Goal: Check status: Check status

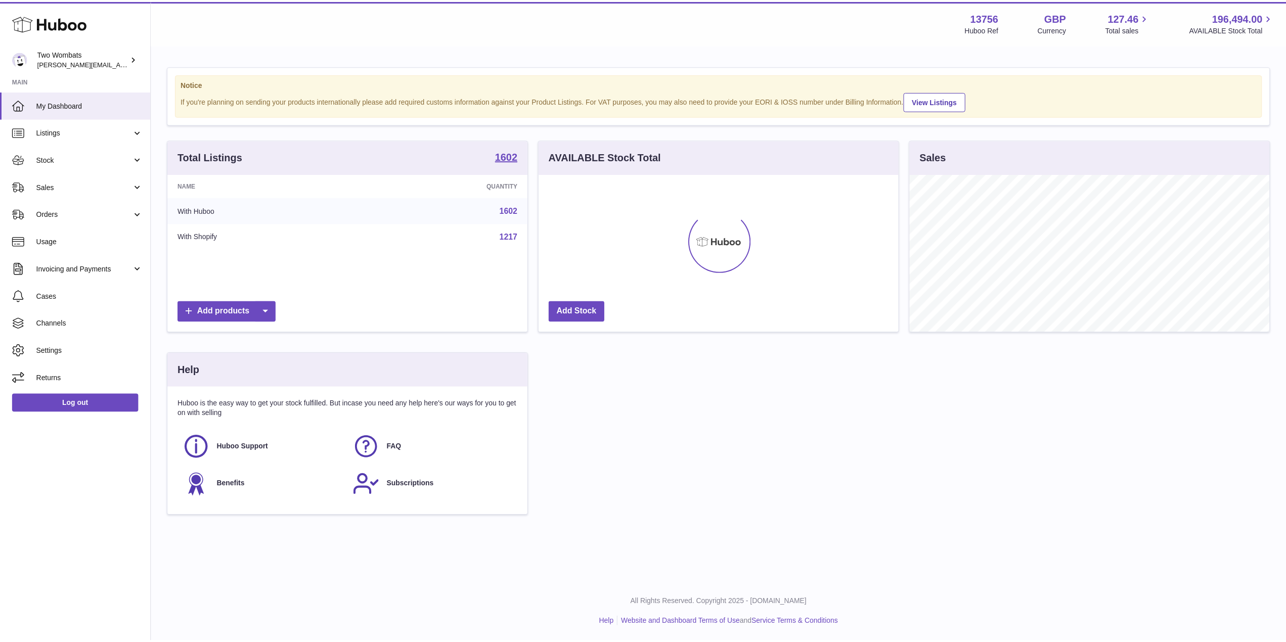
scroll to position [158, 362]
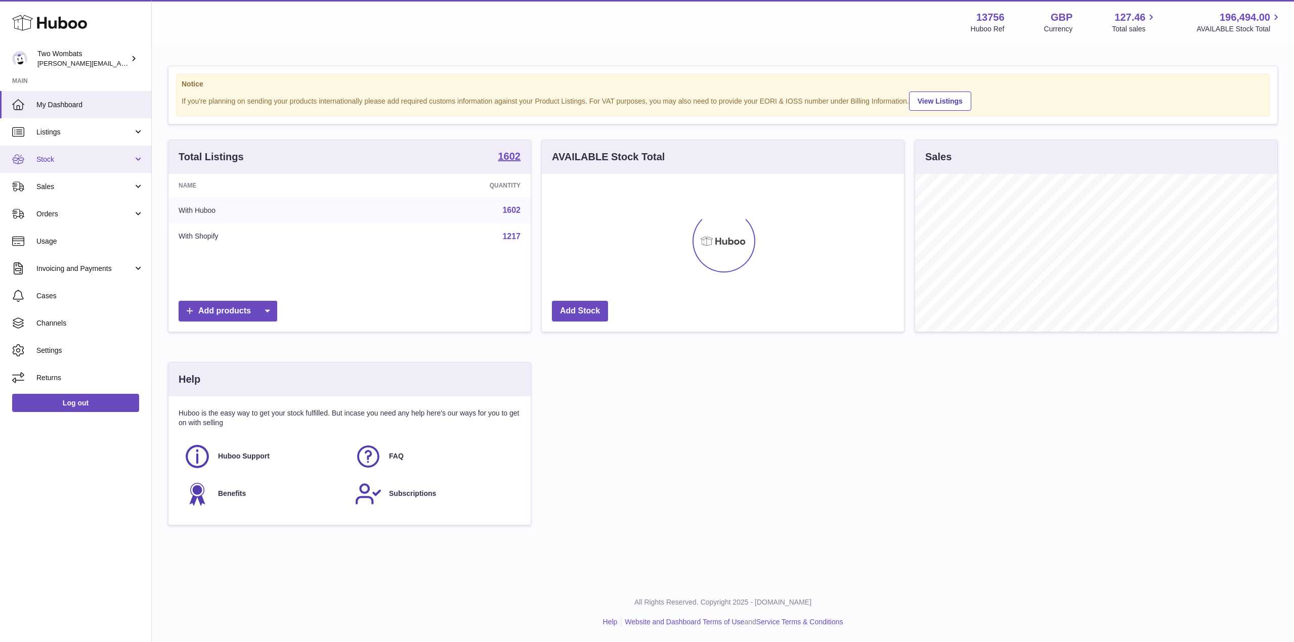
click at [138, 159] on link "Stock" at bounding box center [75, 159] width 151 height 27
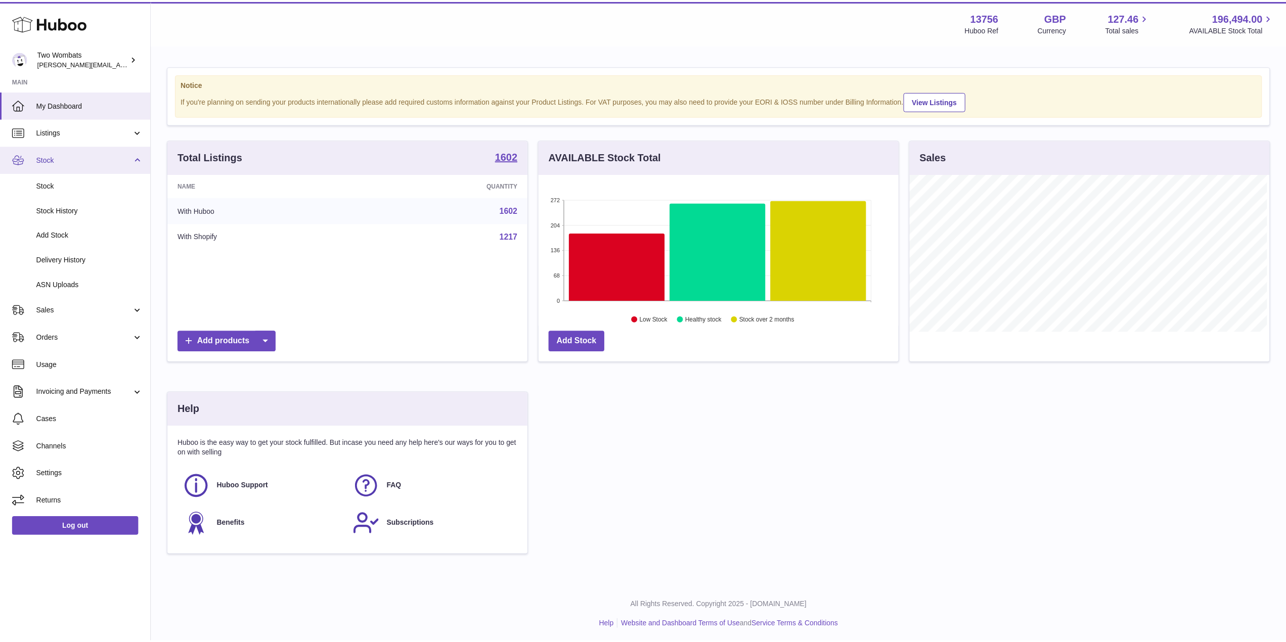
scroll to position [505532, 505330]
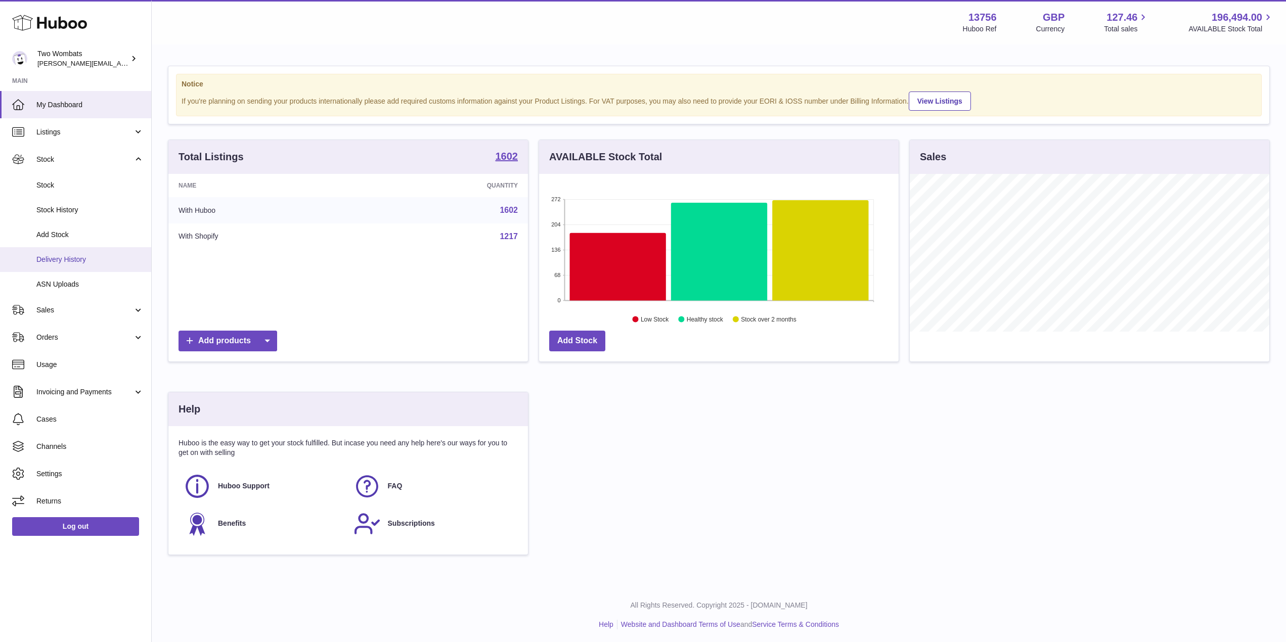
click at [83, 264] on span "Delivery History" at bounding box center [89, 260] width 107 height 10
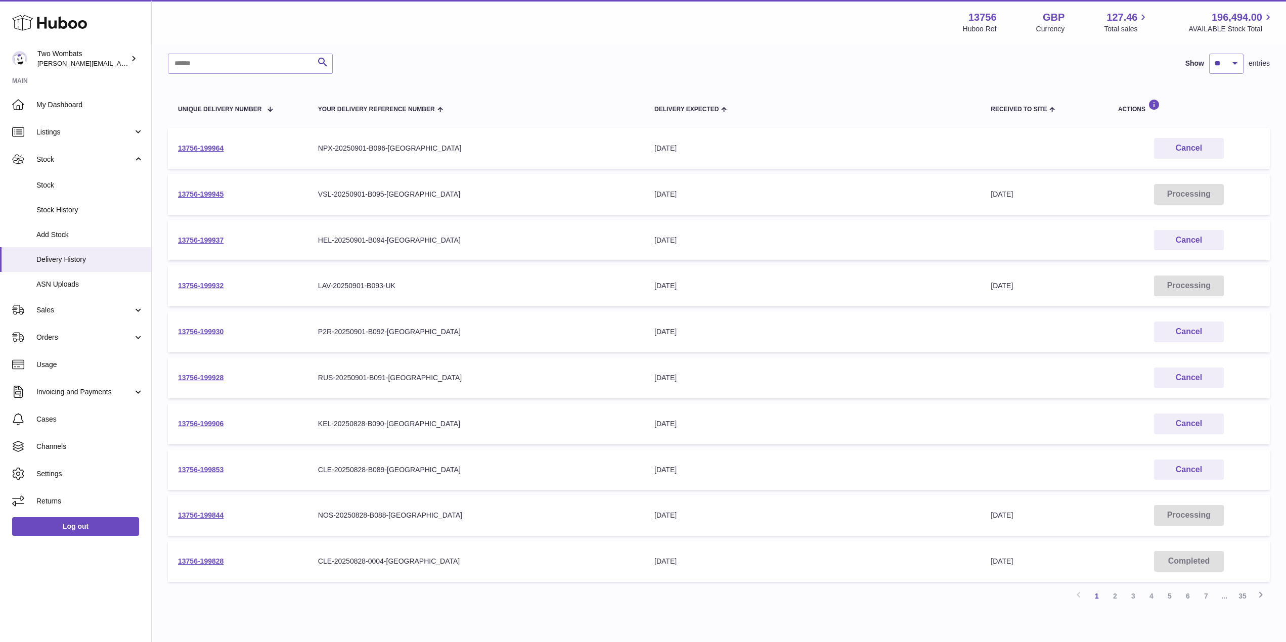
scroll to position [72, 0]
click at [1116, 598] on link "2" at bounding box center [1115, 597] width 18 height 18
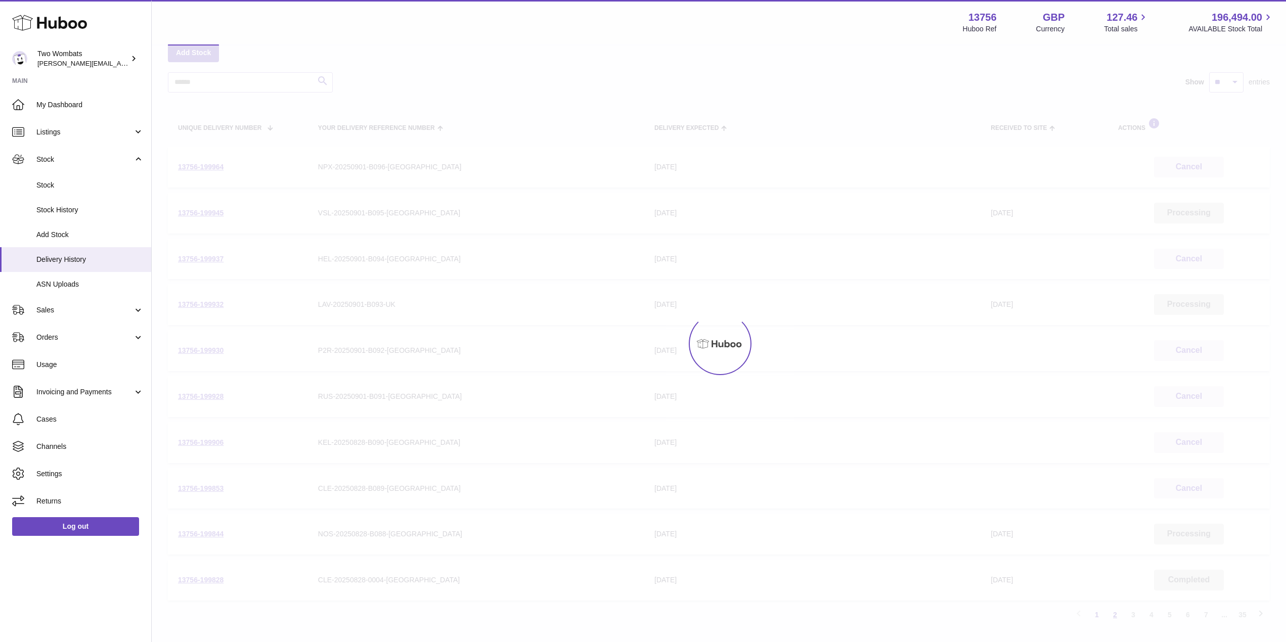
scroll to position [46, 0]
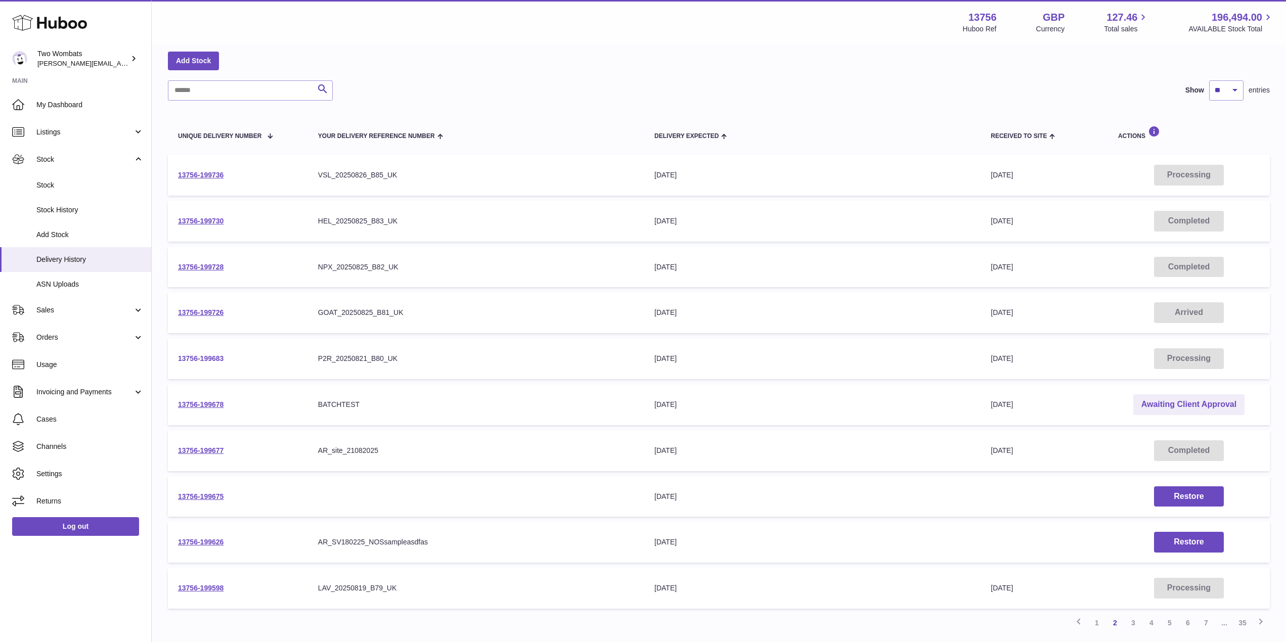
click at [217, 361] on link "13756-199683" at bounding box center [201, 358] width 46 height 8
click at [1094, 629] on link "1" at bounding box center [1097, 623] width 18 height 18
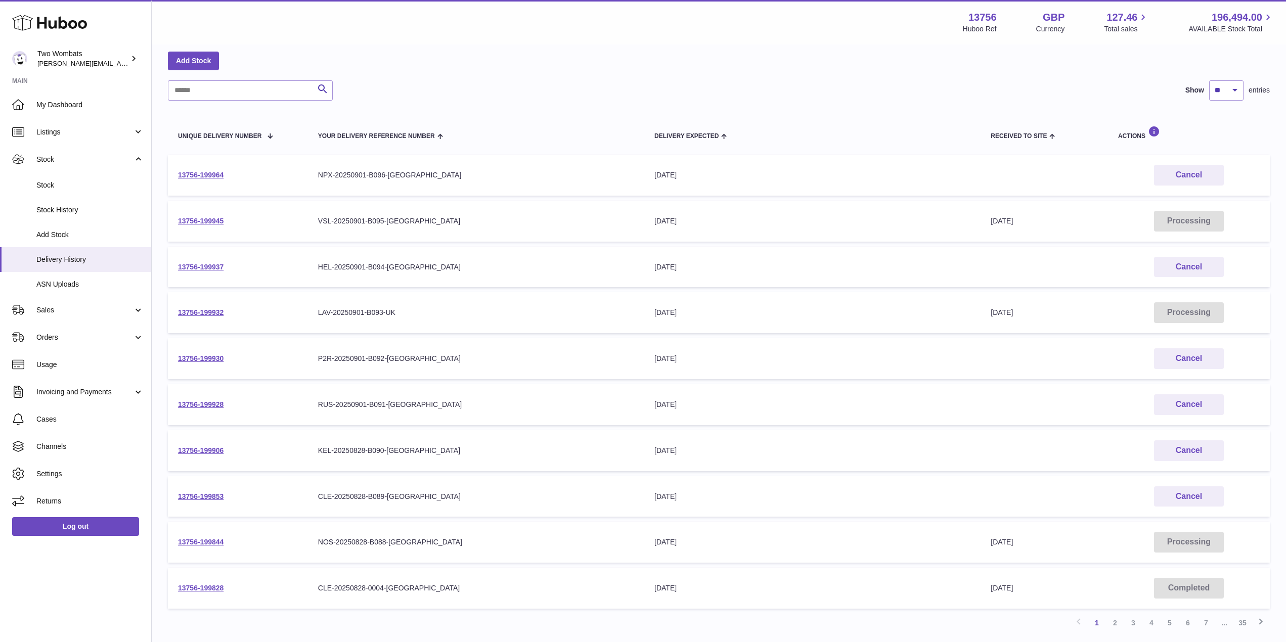
click at [178, 353] on td "13756-199930" at bounding box center [238, 358] width 140 height 41
click at [185, 357] on link "13756-199930" at bounding box center [201, 358] width 46 height 8
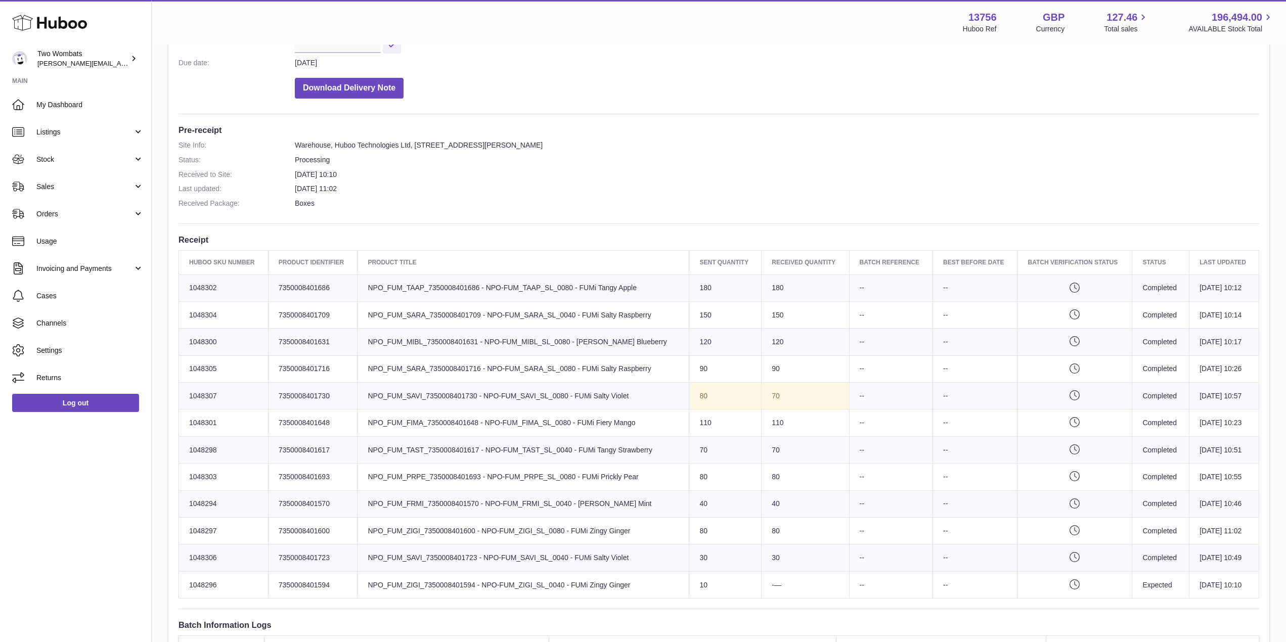
scroll to position [192, 0]
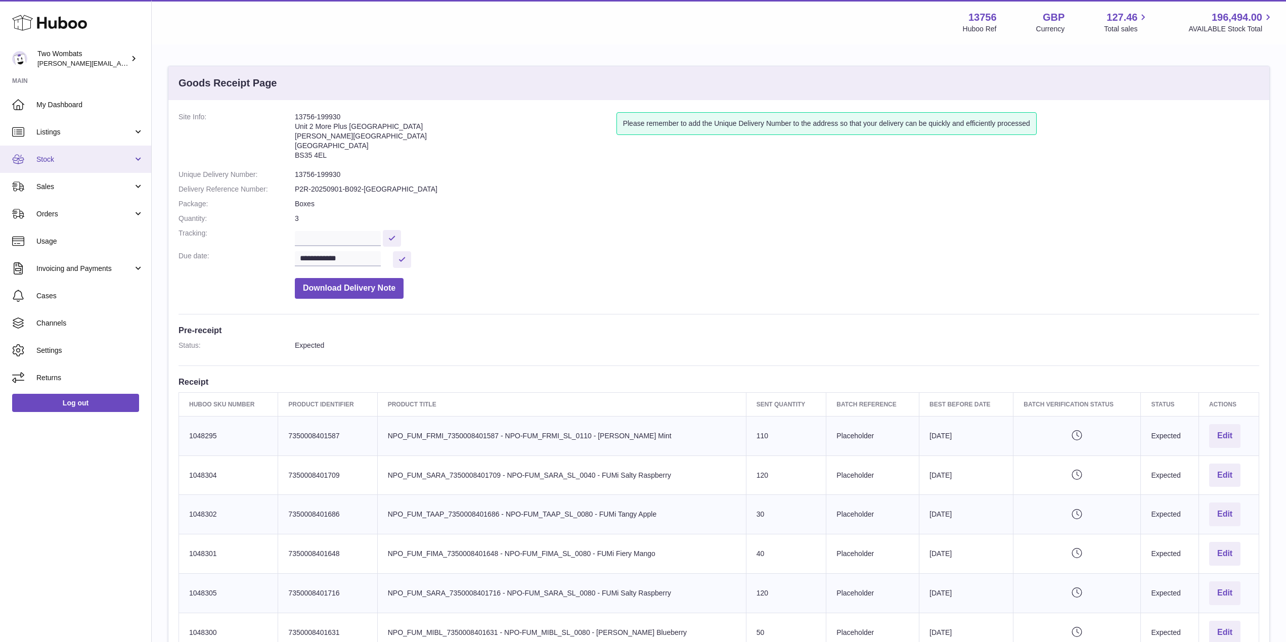
click at [137, 159] on link "Stock" at bounding box center [75, 159] width 151 height 27
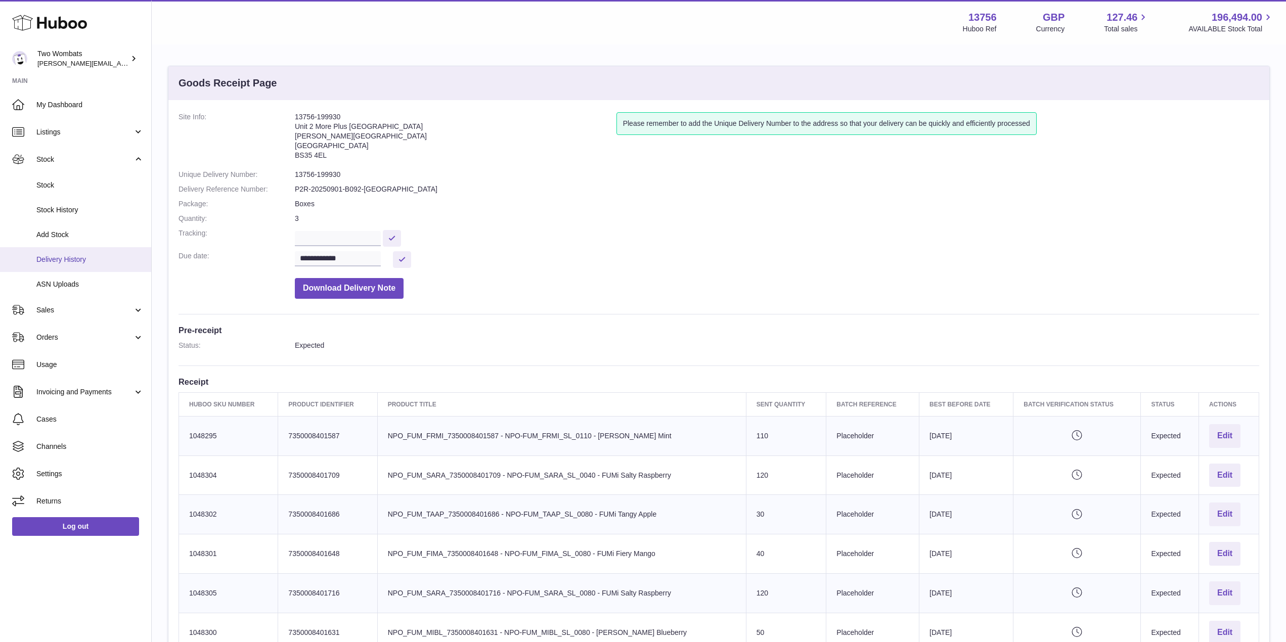
click at [95, 256] on span "Delivery History" at bounding box center [89, 260] width 107 height 10
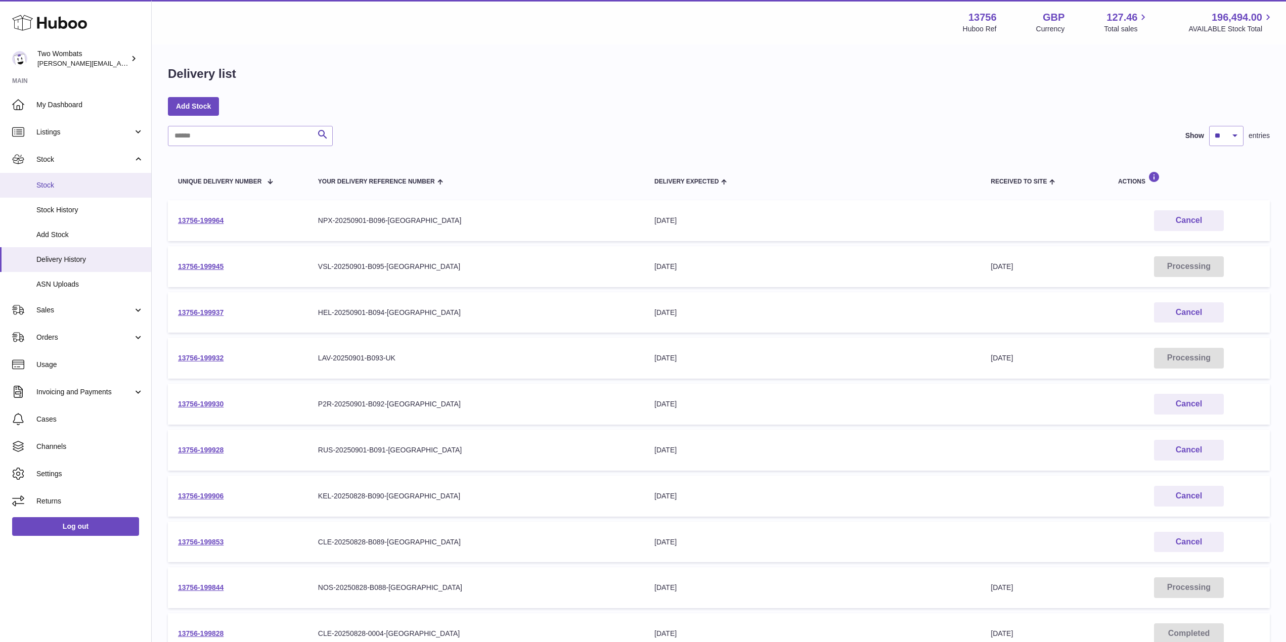
click at [73, 189] on span "Stock" at bounding box center [89, 186] width 107 height 10
